Goal: Task Accomplishment & Management: Manage account settings

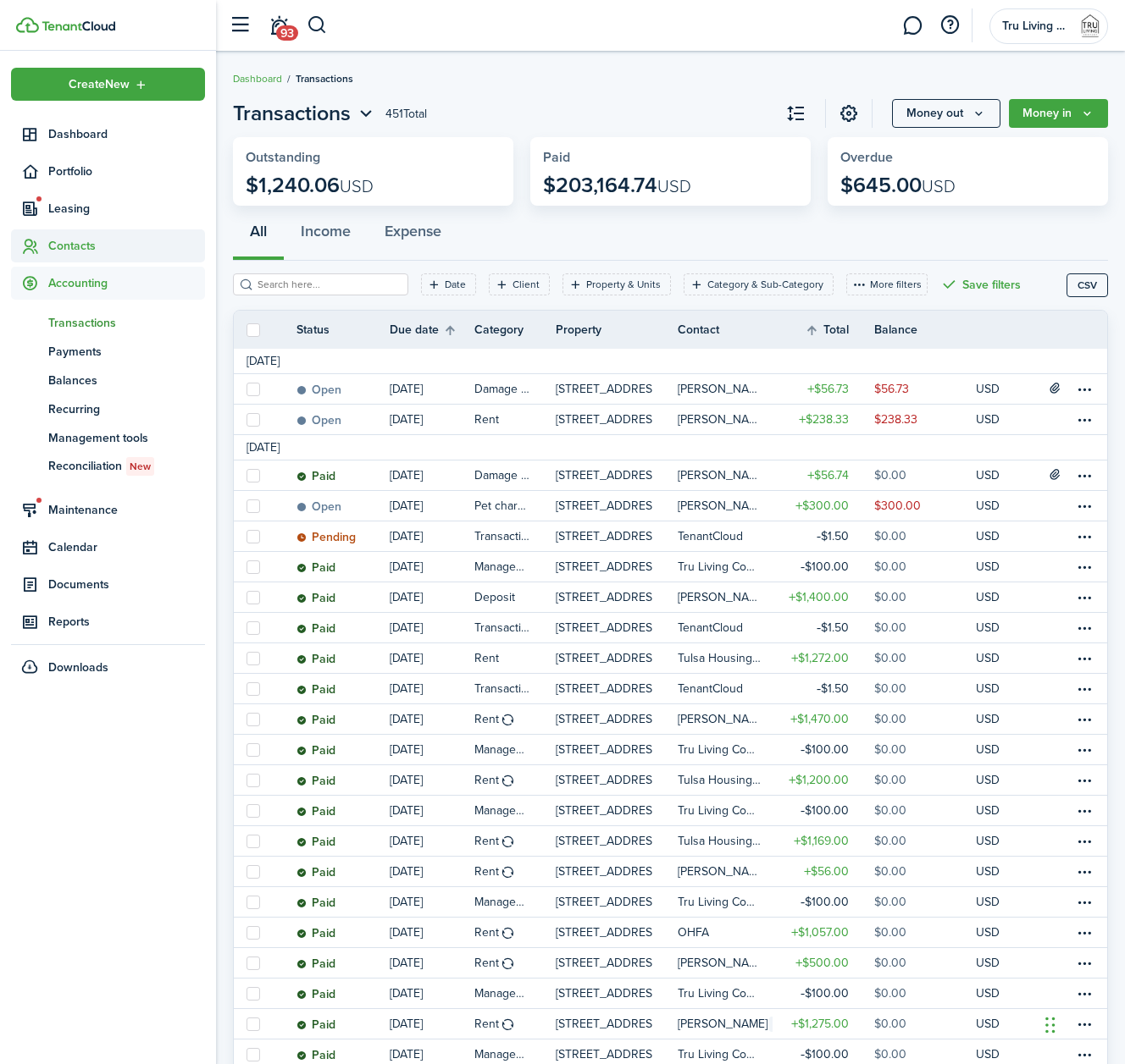
click at [75, 248] on span "Contacts" at bounding box center [126, 246] width 156 height 17
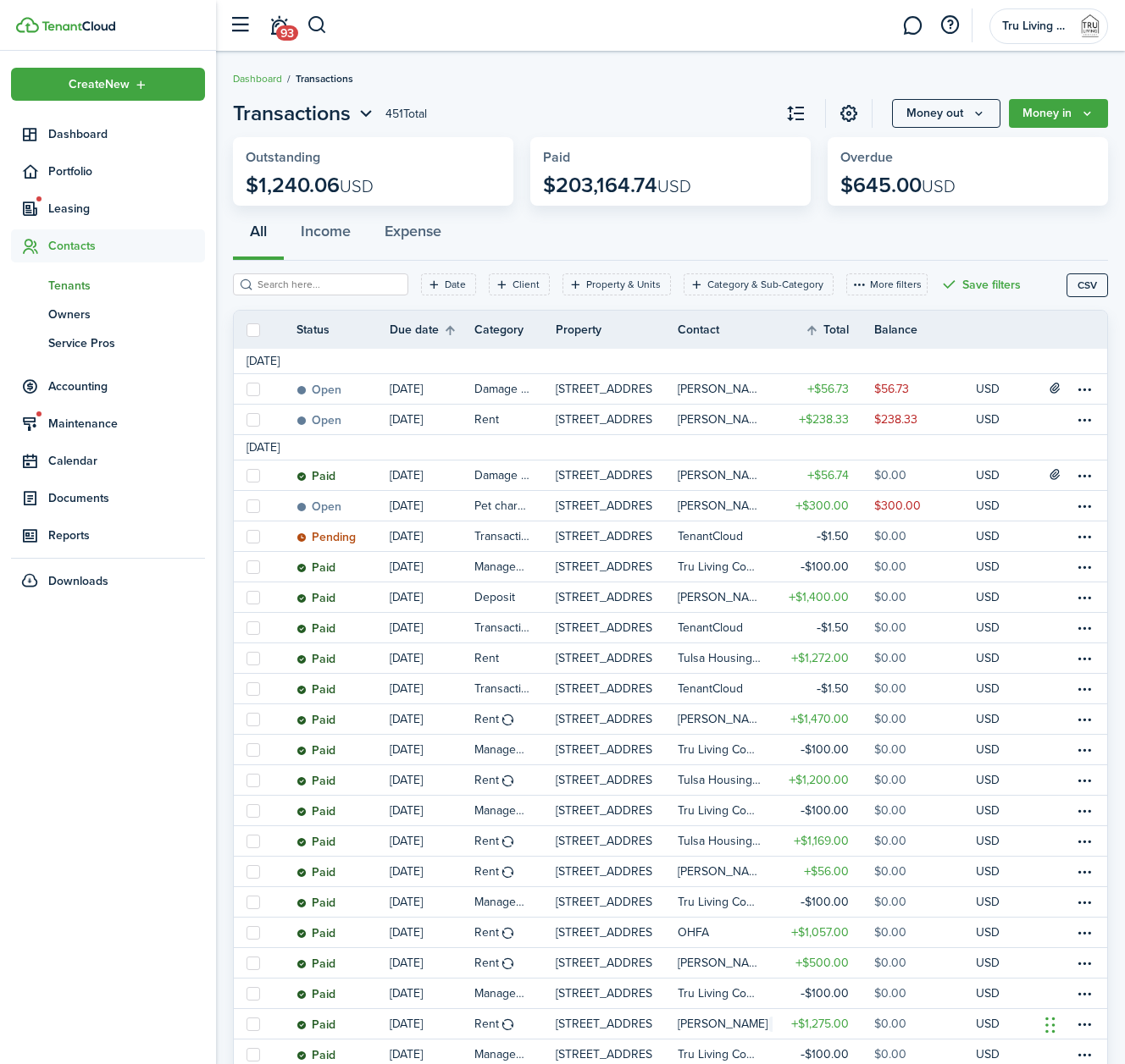
click at [82, 282] on span "Tenants" at bounding box center [126, 285] width 156 height 17
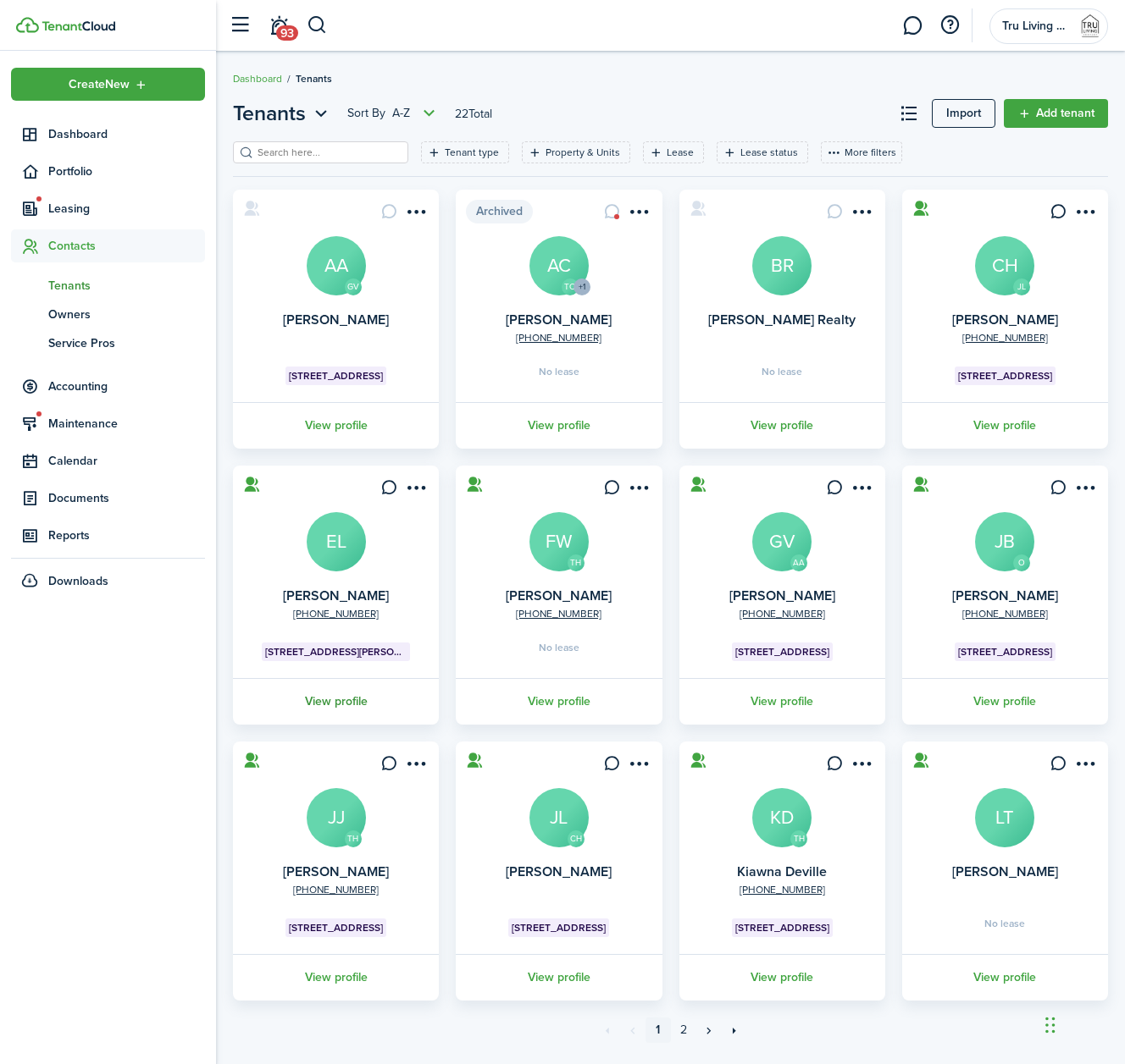
click at [323, 706] on link "View profile" at bounding box center [335, 701] width 211 height 47
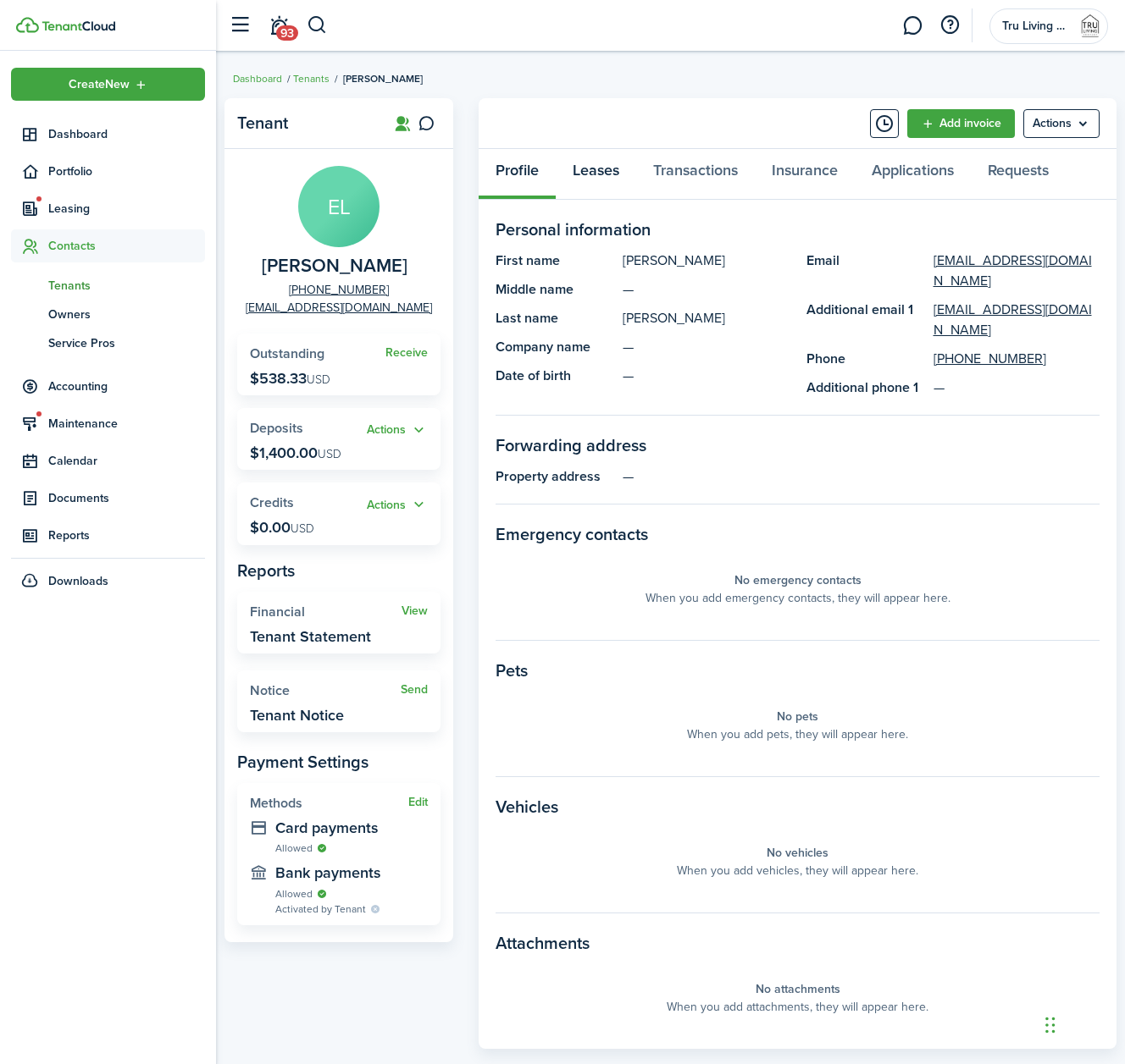
click at [605, 176] on link "Leases" at bounding box center [595, 174] width 80 height 51
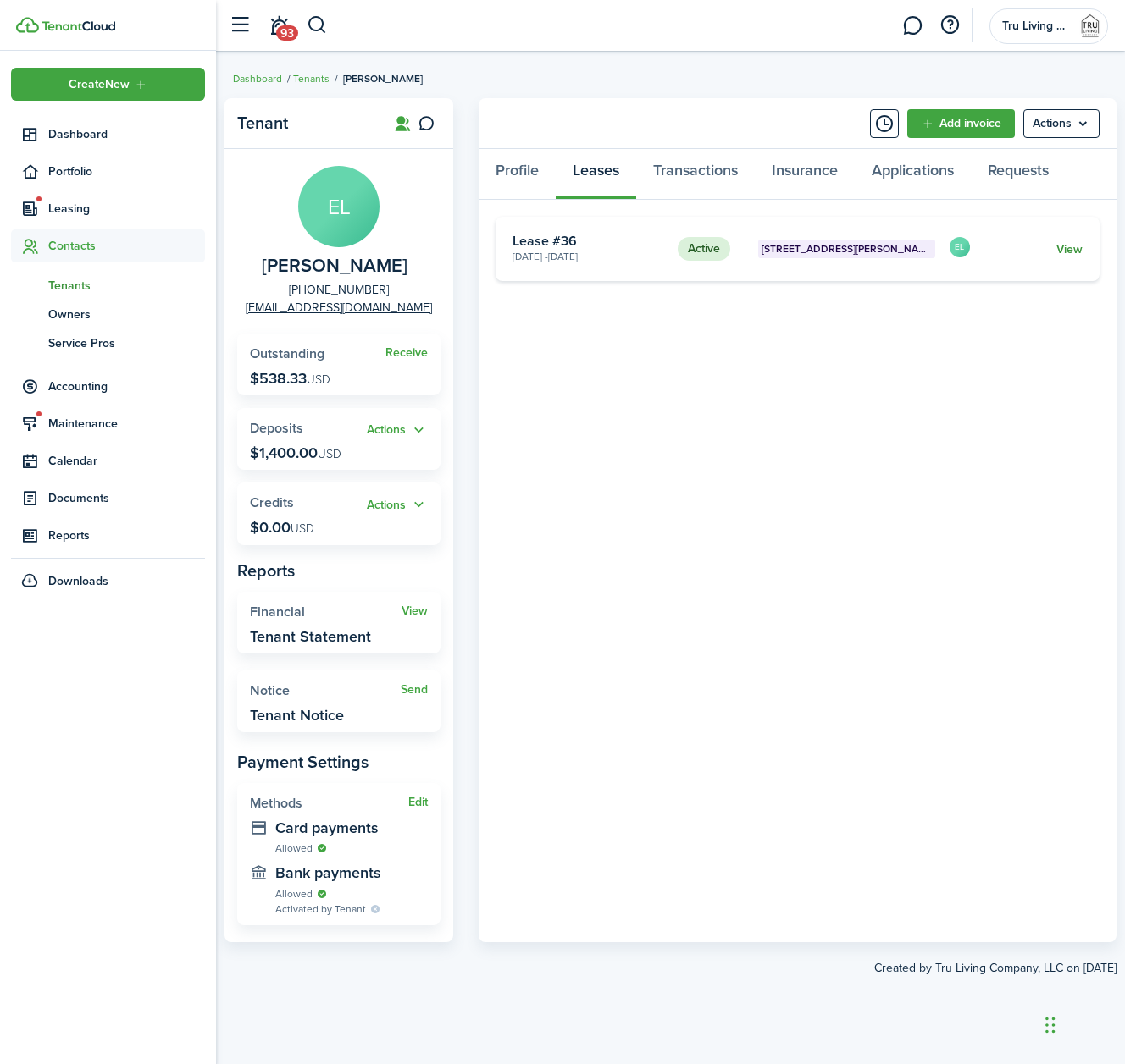
click at [1069, 251] on link "View" at bounding box center [1069, 248] width 27 height 17
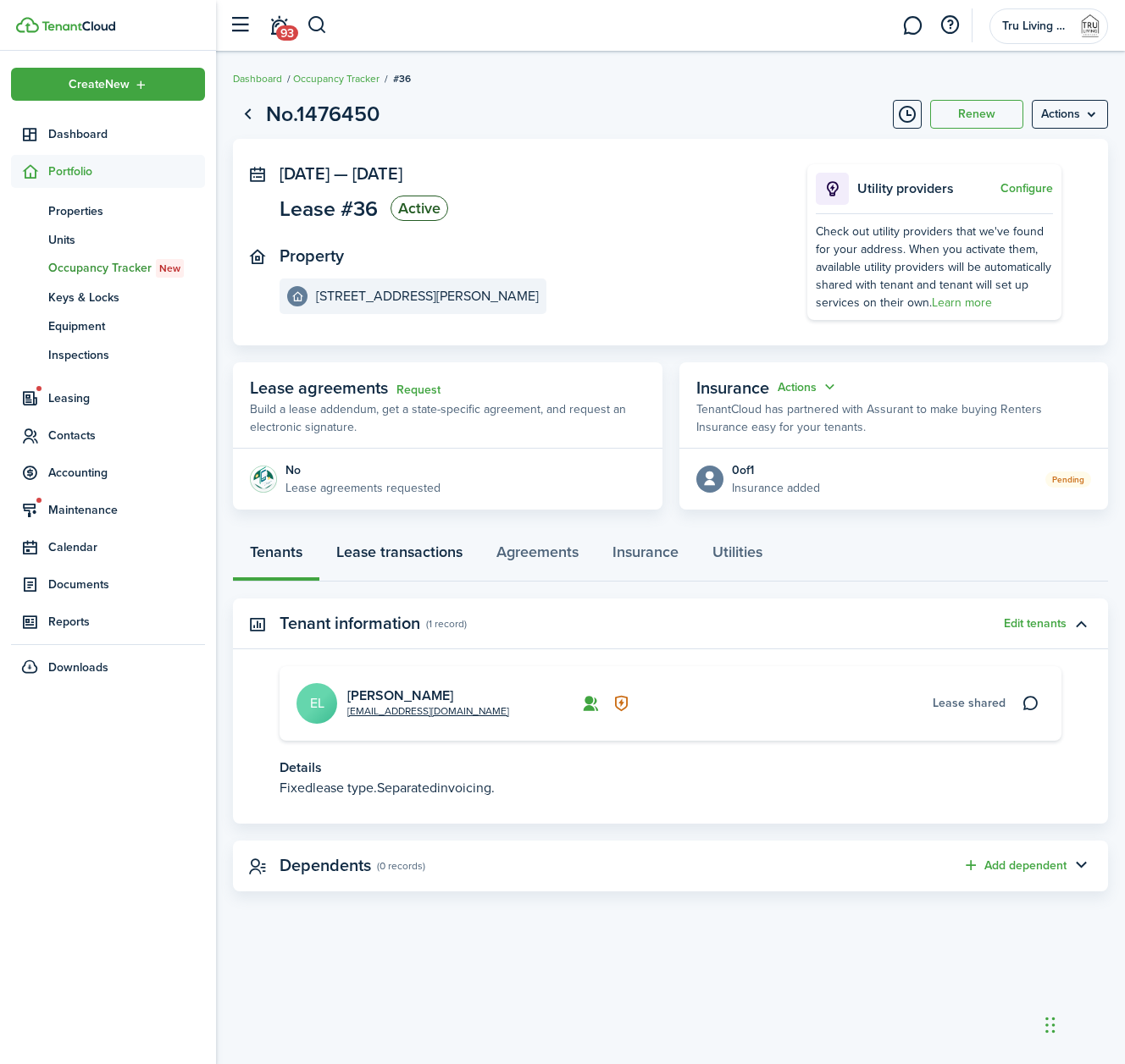
click at [403, 548] on link "Lease transactions" at bounding box center [399, 555] width 160 height 51
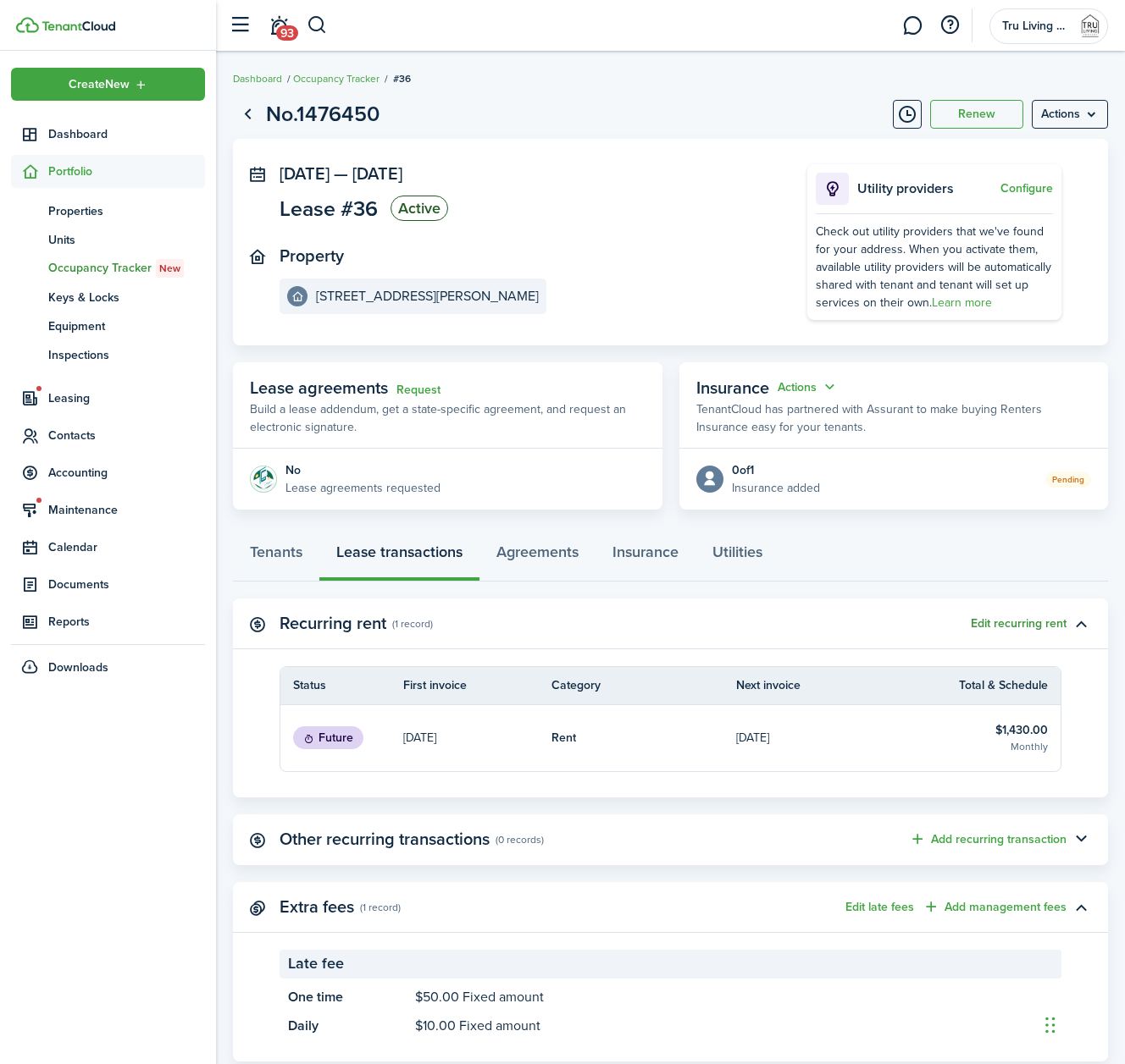
click at [1021, 625] on button "Edit recurring rent" at bounding box center [1018, 624] width 96 height 14
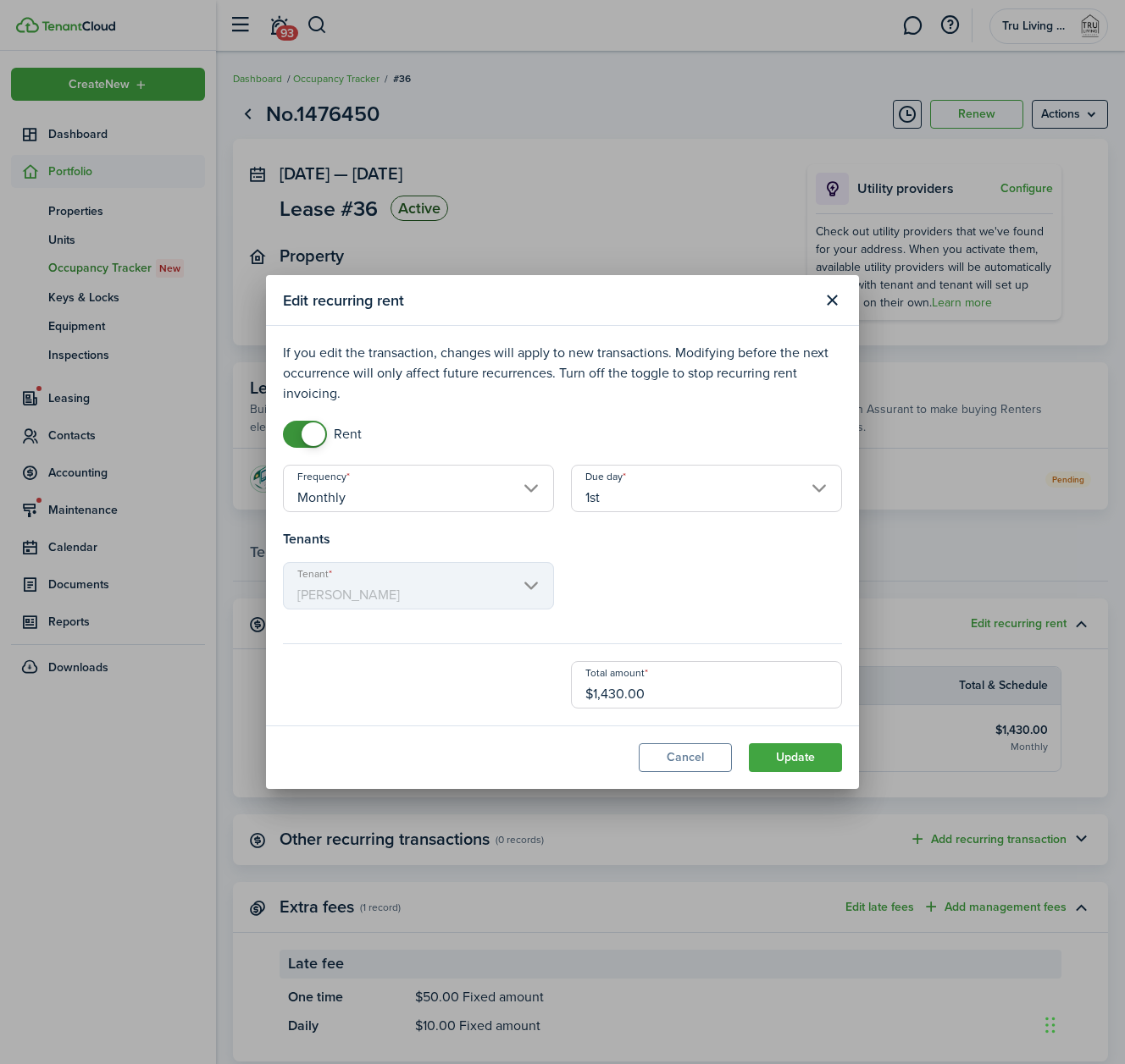
click at [617, 694] on input "$1,430.00" at bounding box center [706, 685] width 271 height 48
type input "$1,450.00"
click at [797, 754] on button "Update" at bounding box center [795, 757] width 93 height 29
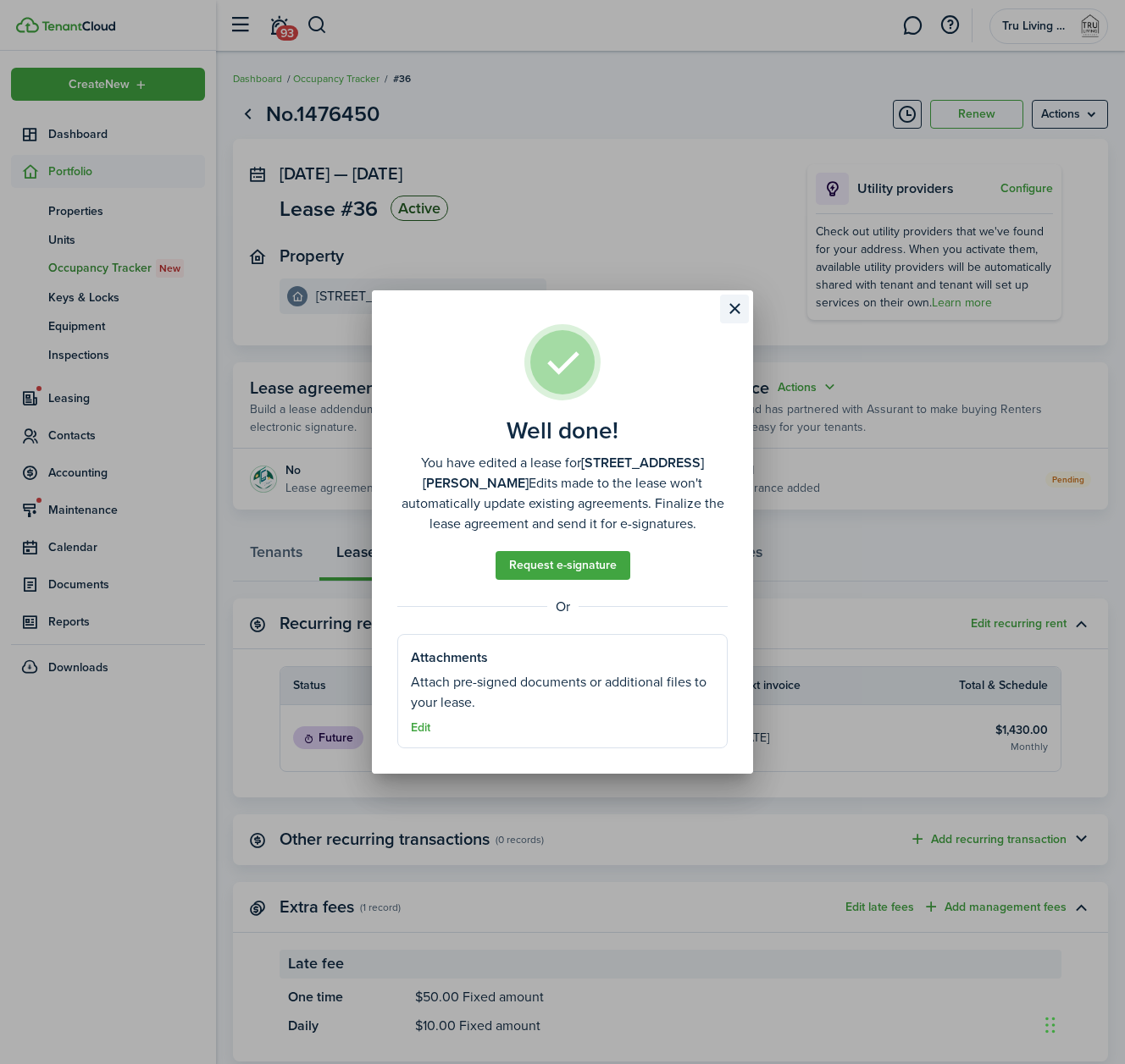
click at [736, 311] on button "Close modal" at bounding box center [734, 308] width 29 height 29
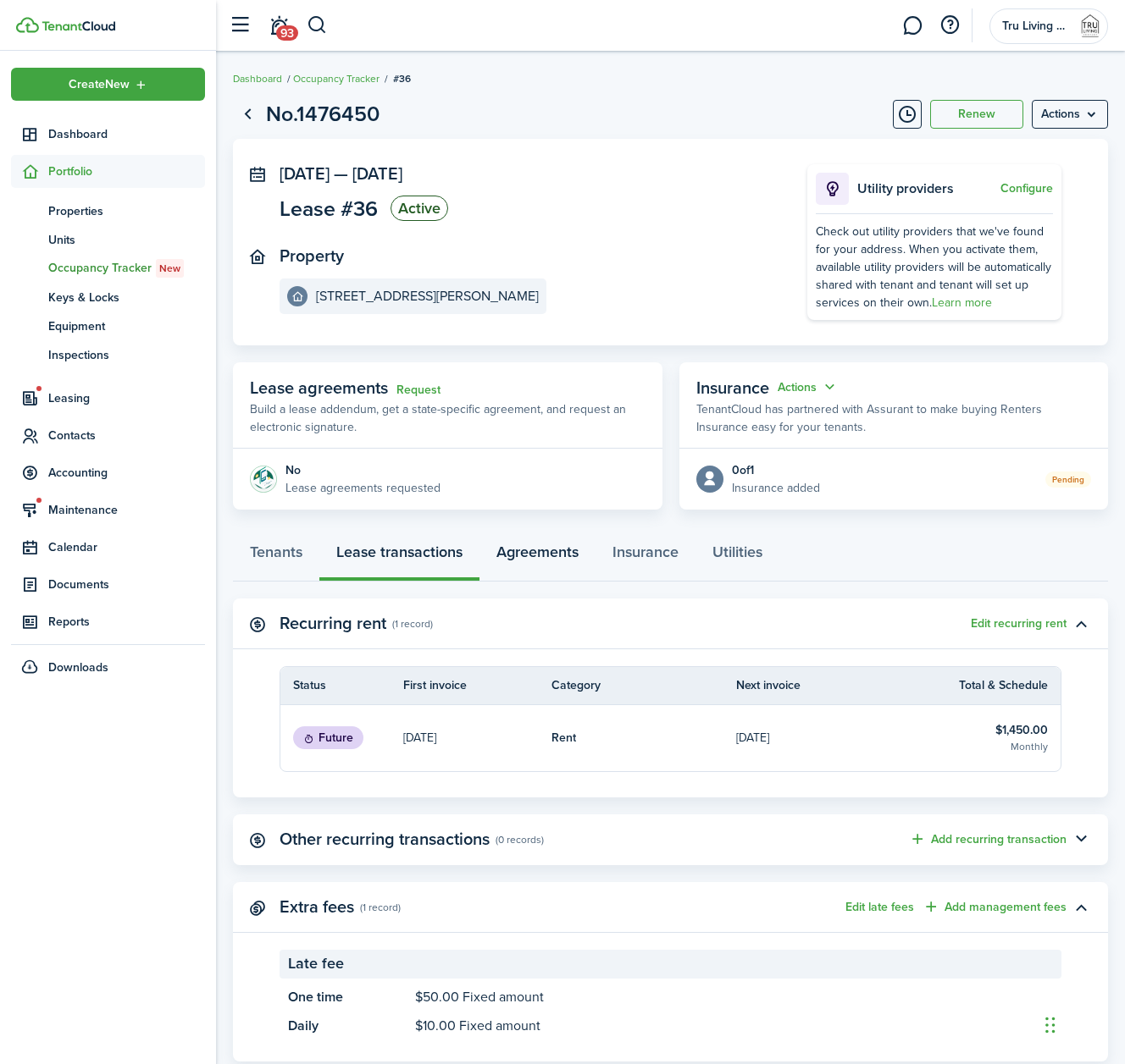
click at [540, 555] on link "Agreements" at bounding box center [537, 555] width 116 height 51
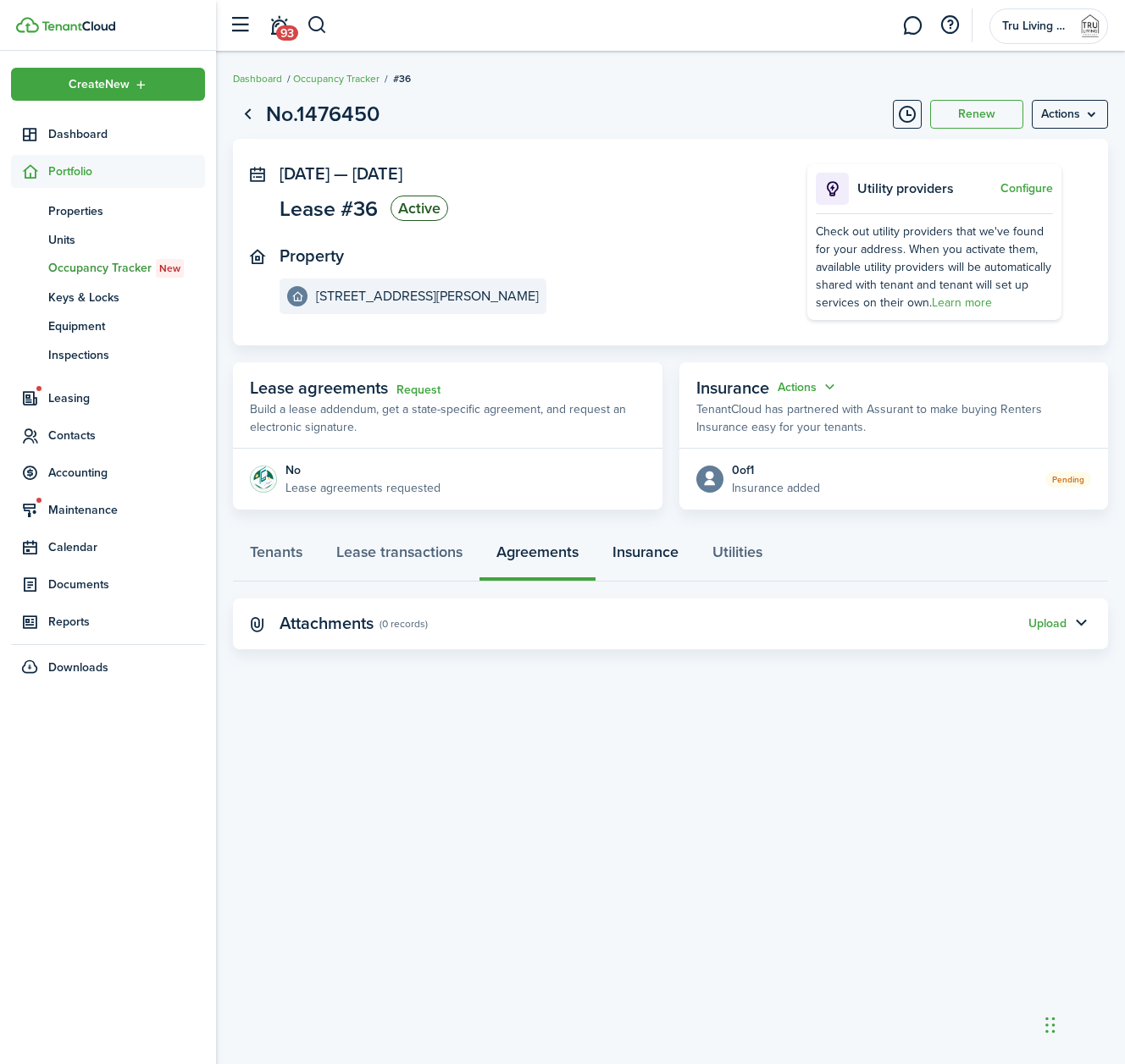
click at [656, 557] on link "Insurance" at bounding box center [645, 555] width 100 height 51
click at [385, 552] on link "Lease transactions" at bounding box center [399, 555] width 160 height 51
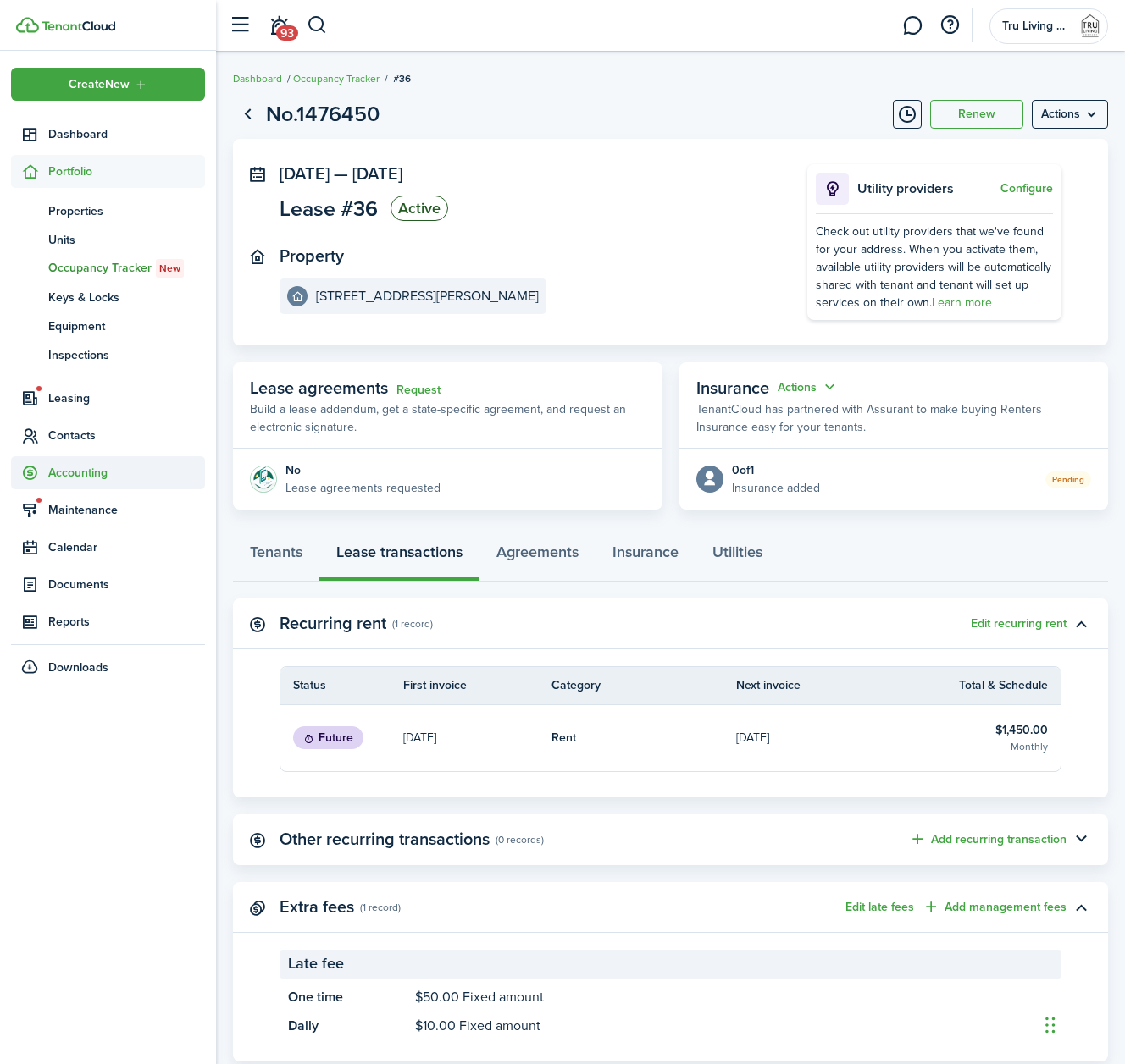
click at [90, 466] on span "Accounting" at bounding box center [126, 473] width 156 height 17
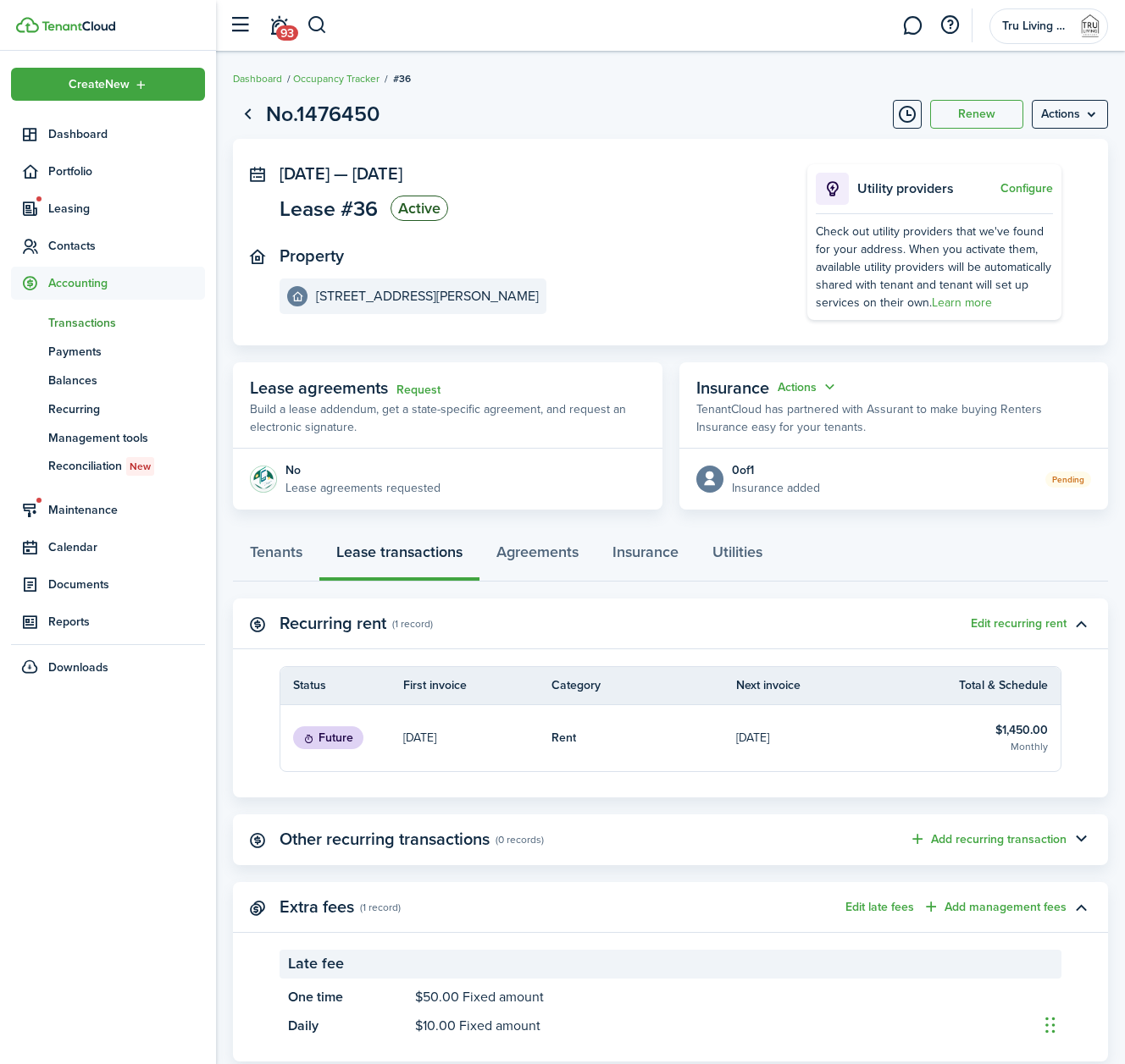
click at [91, 322] on span "Transactions" at bounding box center [126, 323] width 156 height 17
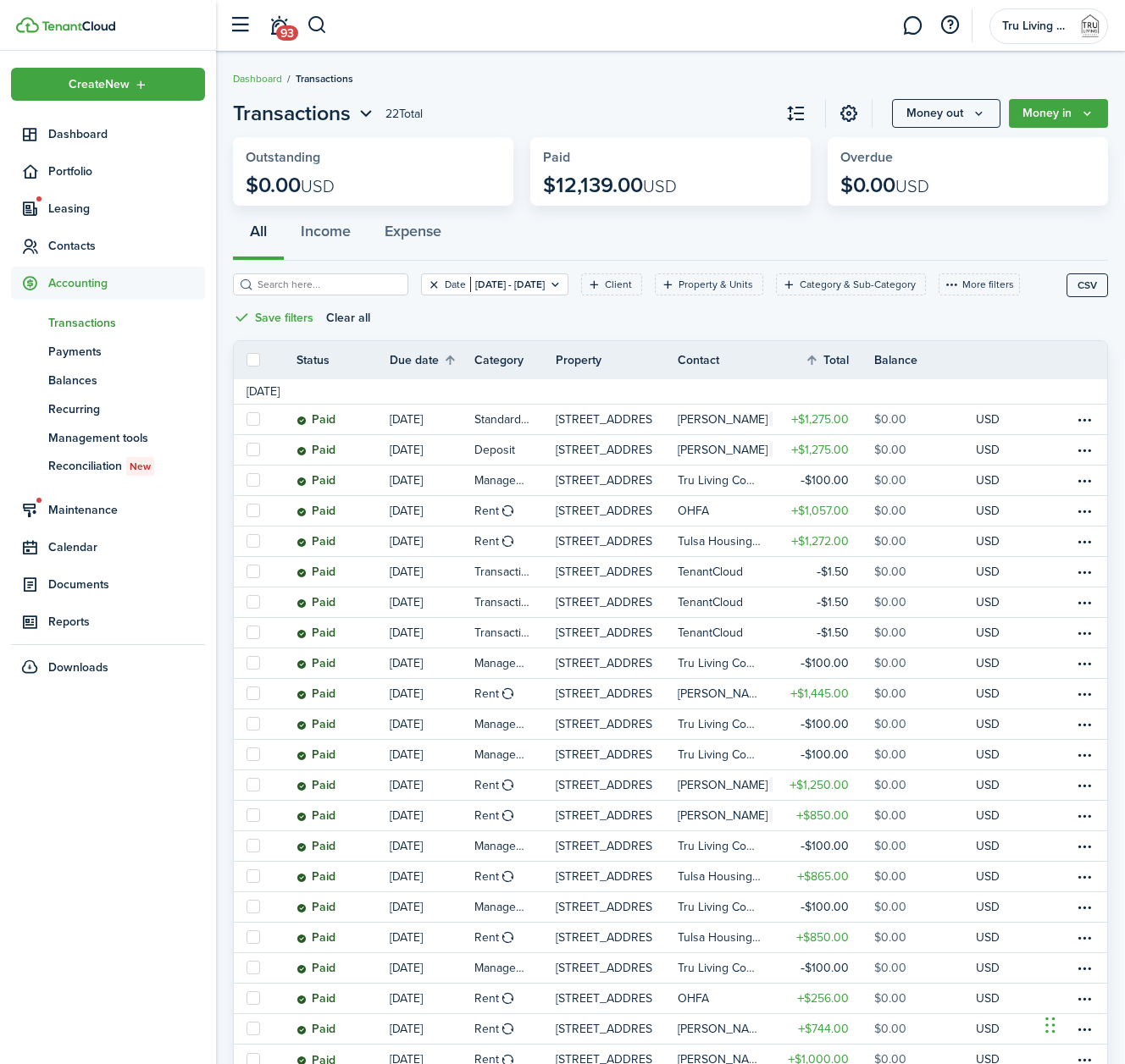
click at [436, 286] on button "Clear filter" at bounding box center [434, 284] width 15 height 14
